Goal: Navigation & Orientation: Understand site structure

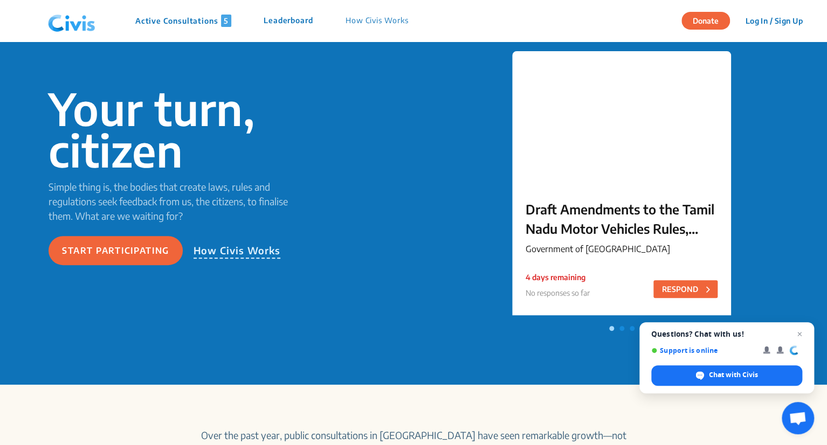
scroll to position [72, 0]
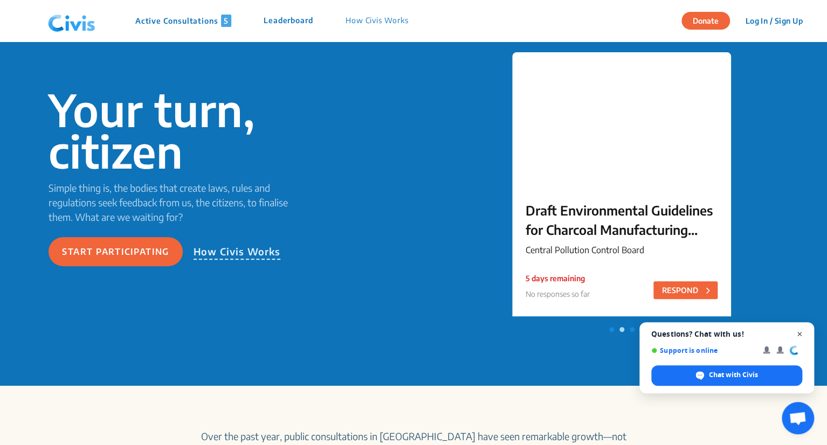
click at [800, 329] on span "Close chat" at bounding box center [799, 334] width 13 height 13
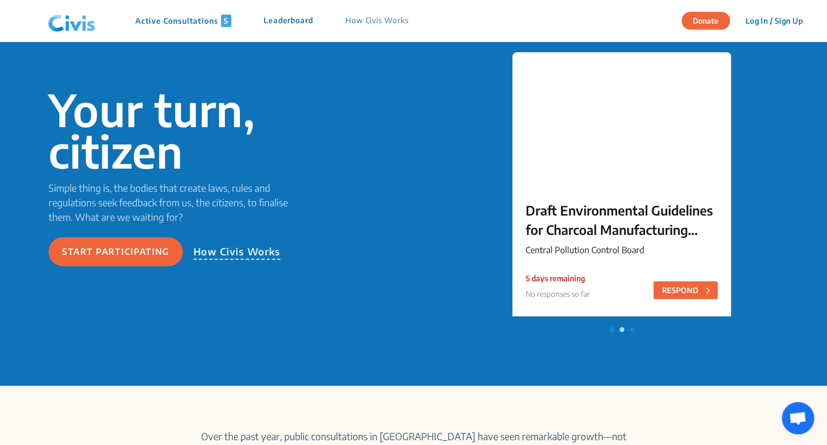
scroll to position [0, 0]
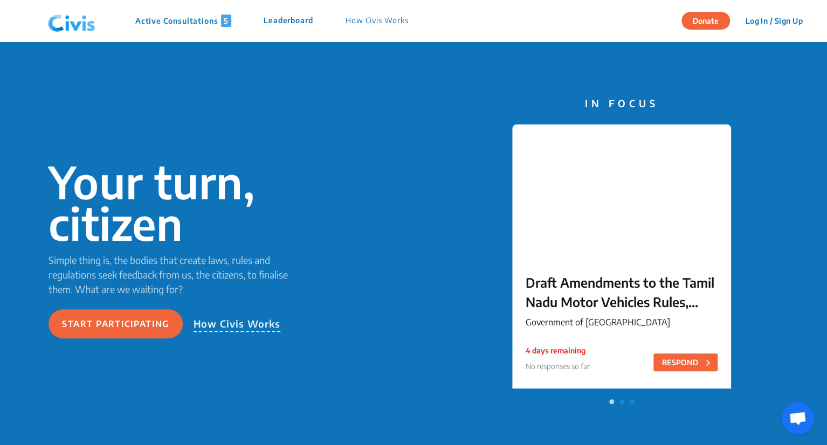
click at [399, 23] on p "How Civis Works" at bounding box center [376, 21] width 63 height 12
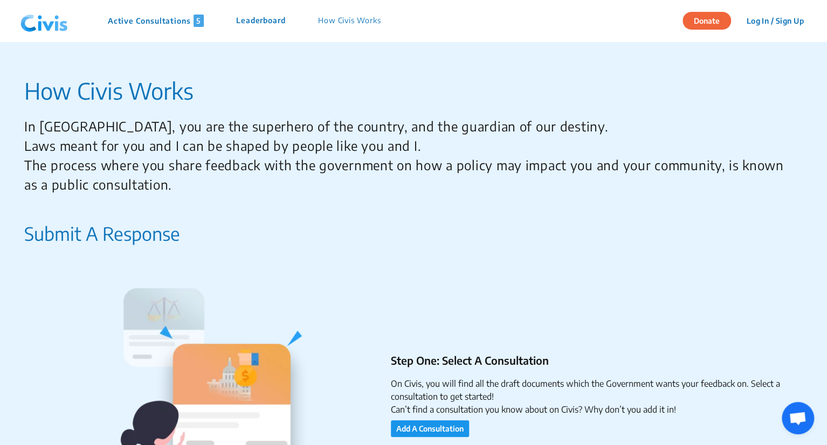
click at [246, 26] on p "Leaderboard" at bounding box center [261, 21] width 50 height 12
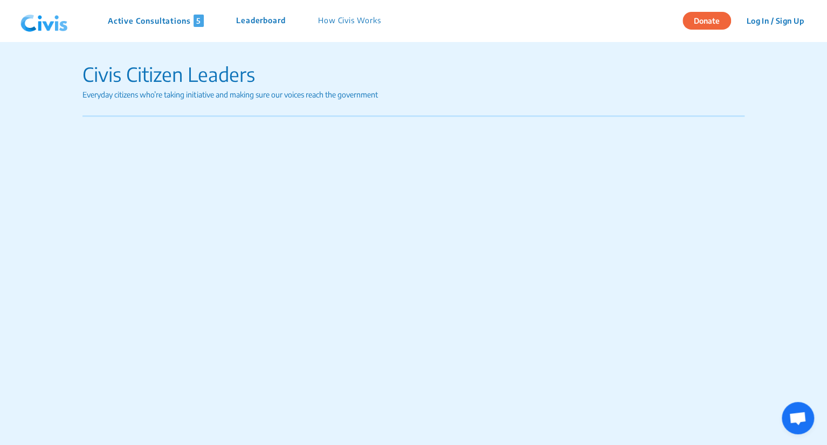
click at [354, 22] on p "How Civis Works" at bounding box center [349, 21] width 63 height 12
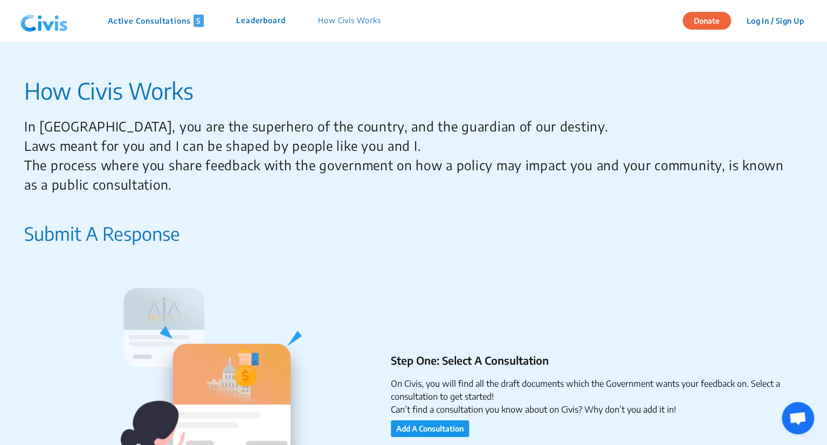
click at [354, 22] on p "How Civis Works" at bounding box center [349, 21] width 63 height 12
click at [274, 17] on p "Leaderboard" at bounding box center [261, 21] width 50 height 12
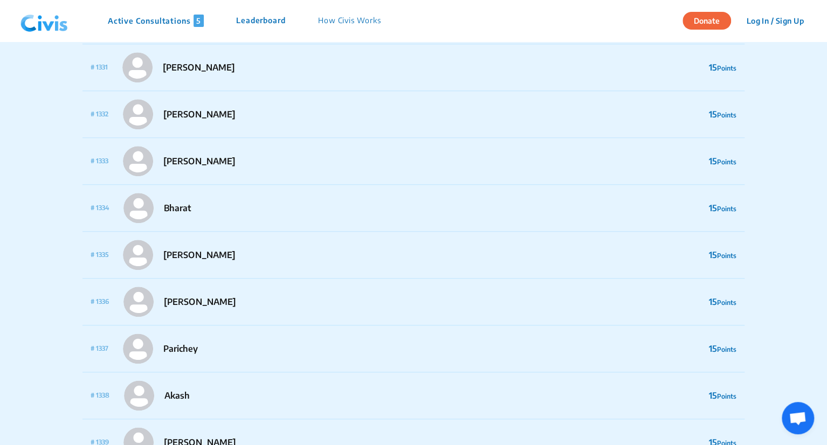
scroll to position [62646, 0]
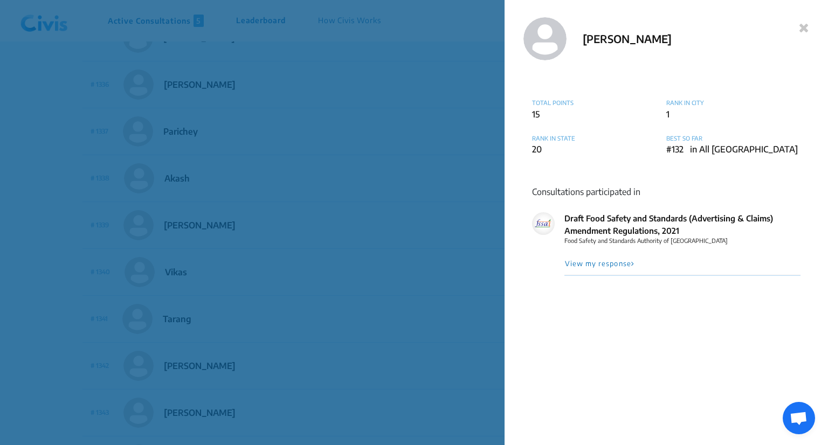
click at [805, 30] on icon at bounding box center [804, 27] width 10 height 13
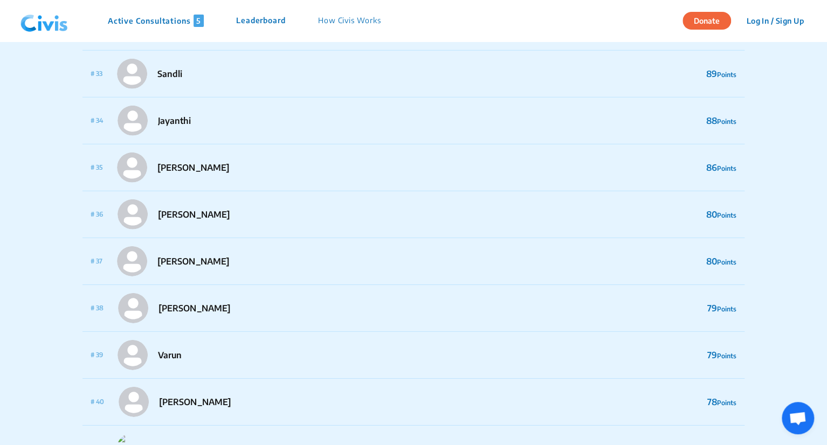
scroll to position [1842, 0]
